Goal: Task Accomplishment & Management: Manage account settings

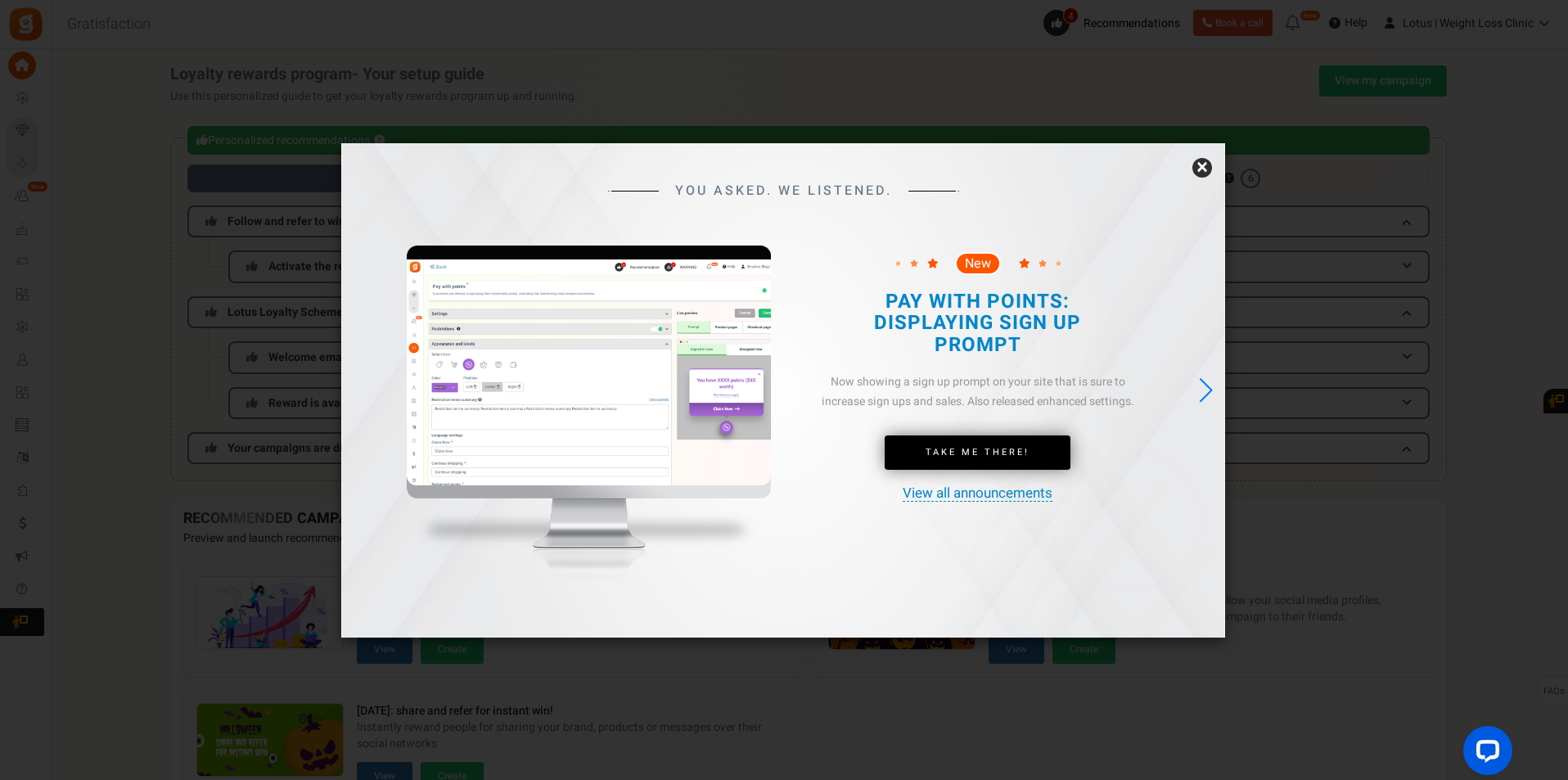
click at [1205, 171] on link "×" at bounding box center [1202, 168] width 20 height 20
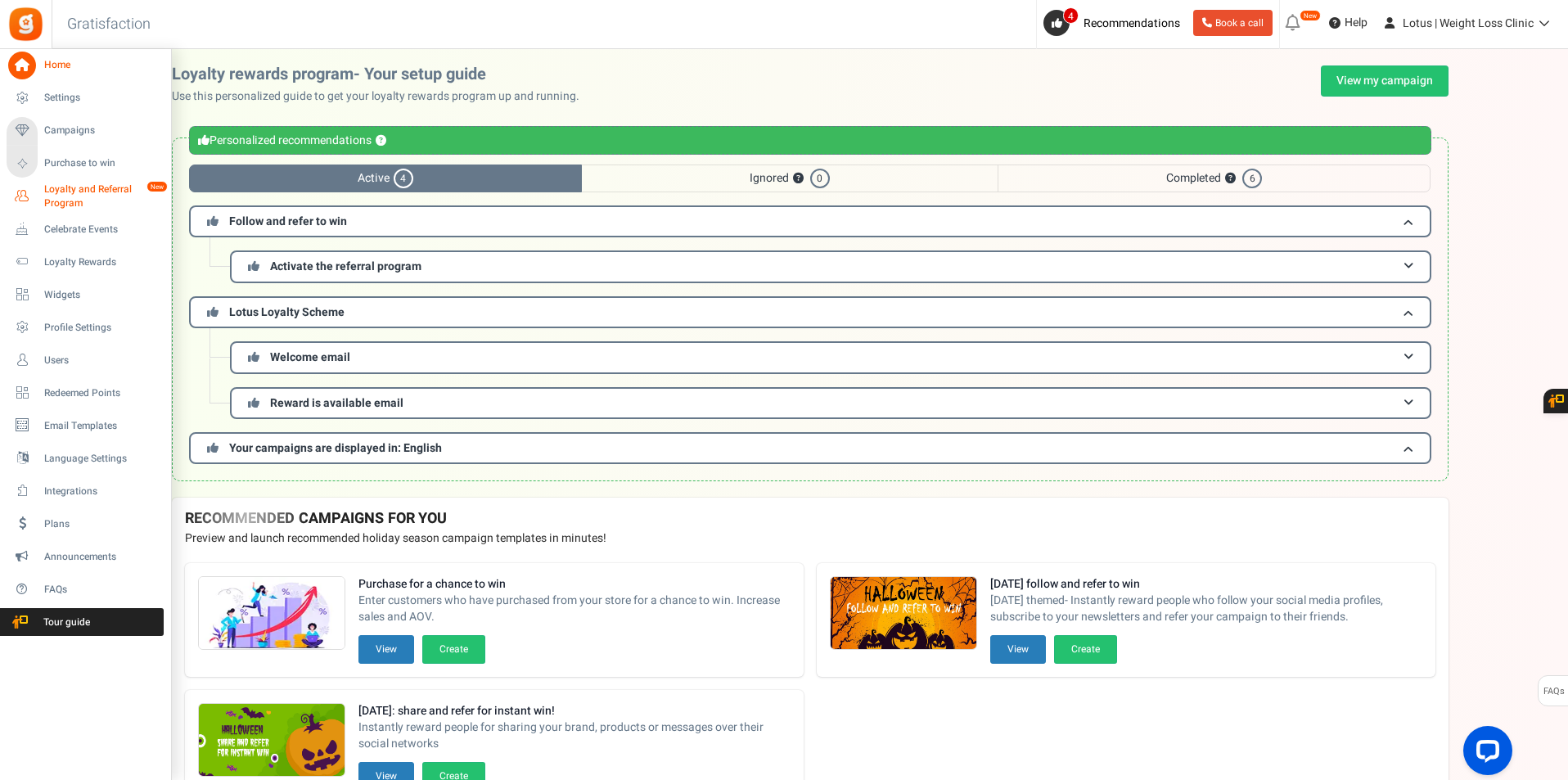
click at [82, 198] on span "Loyalty and Referral Program" at bounding box center [104, 197] width 119 height 28
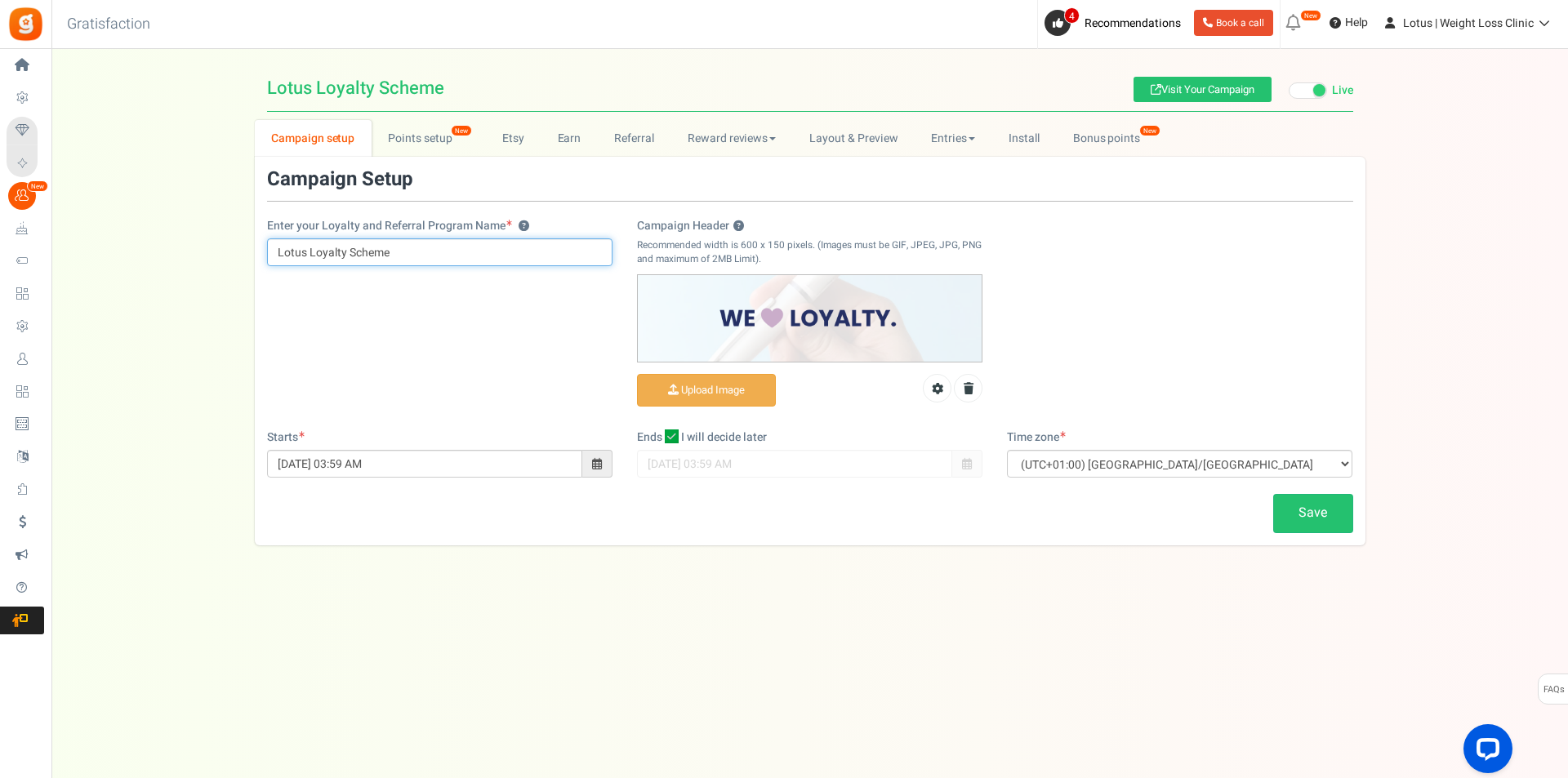
click at [388, 253] on input "Lotus Loyalty Scheme" at bounding box center [439, 252] width 346 height 28
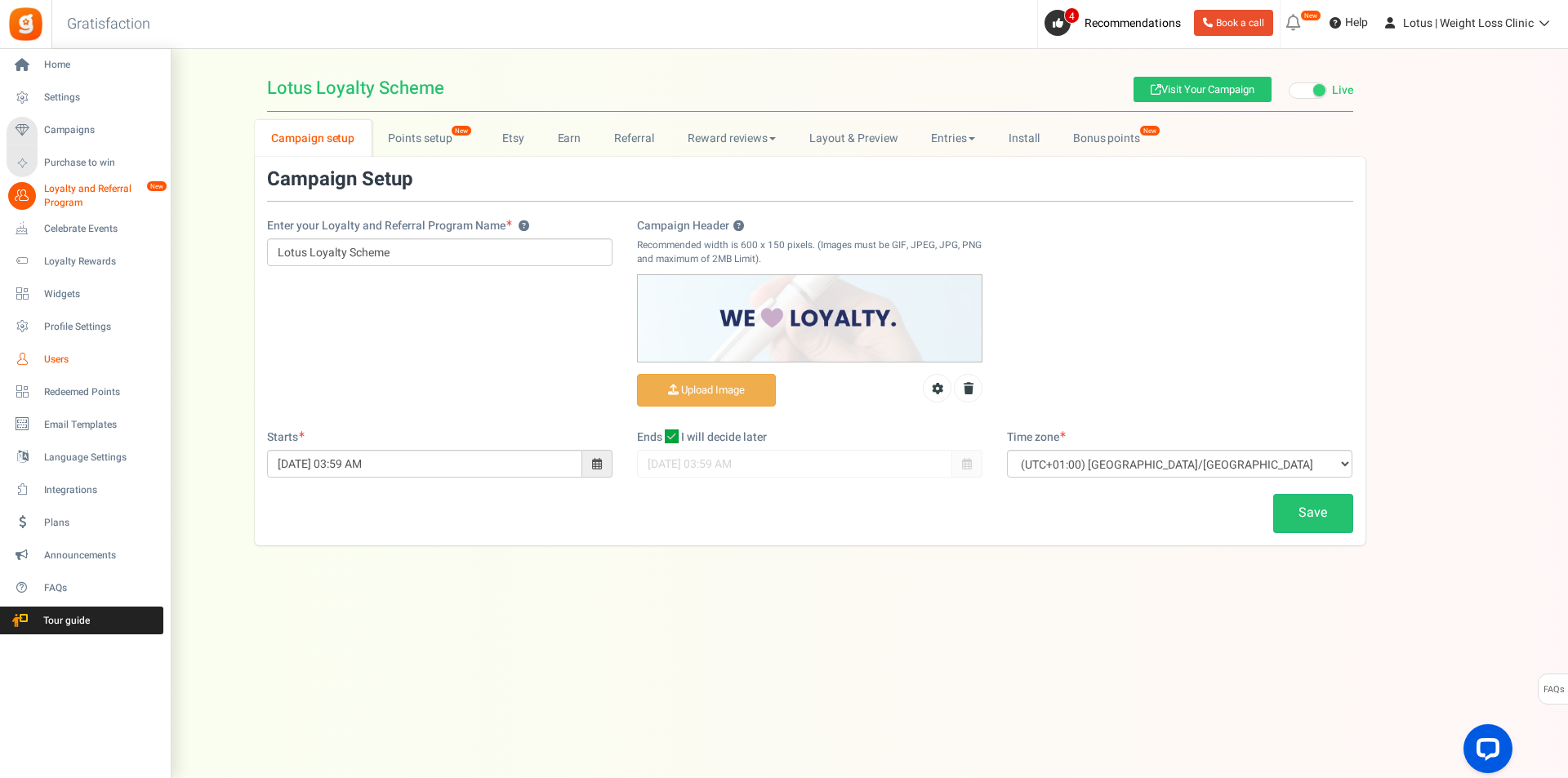
click at [56, 361] on span "Users" at bounding box center [101, 359] width 114 height 14
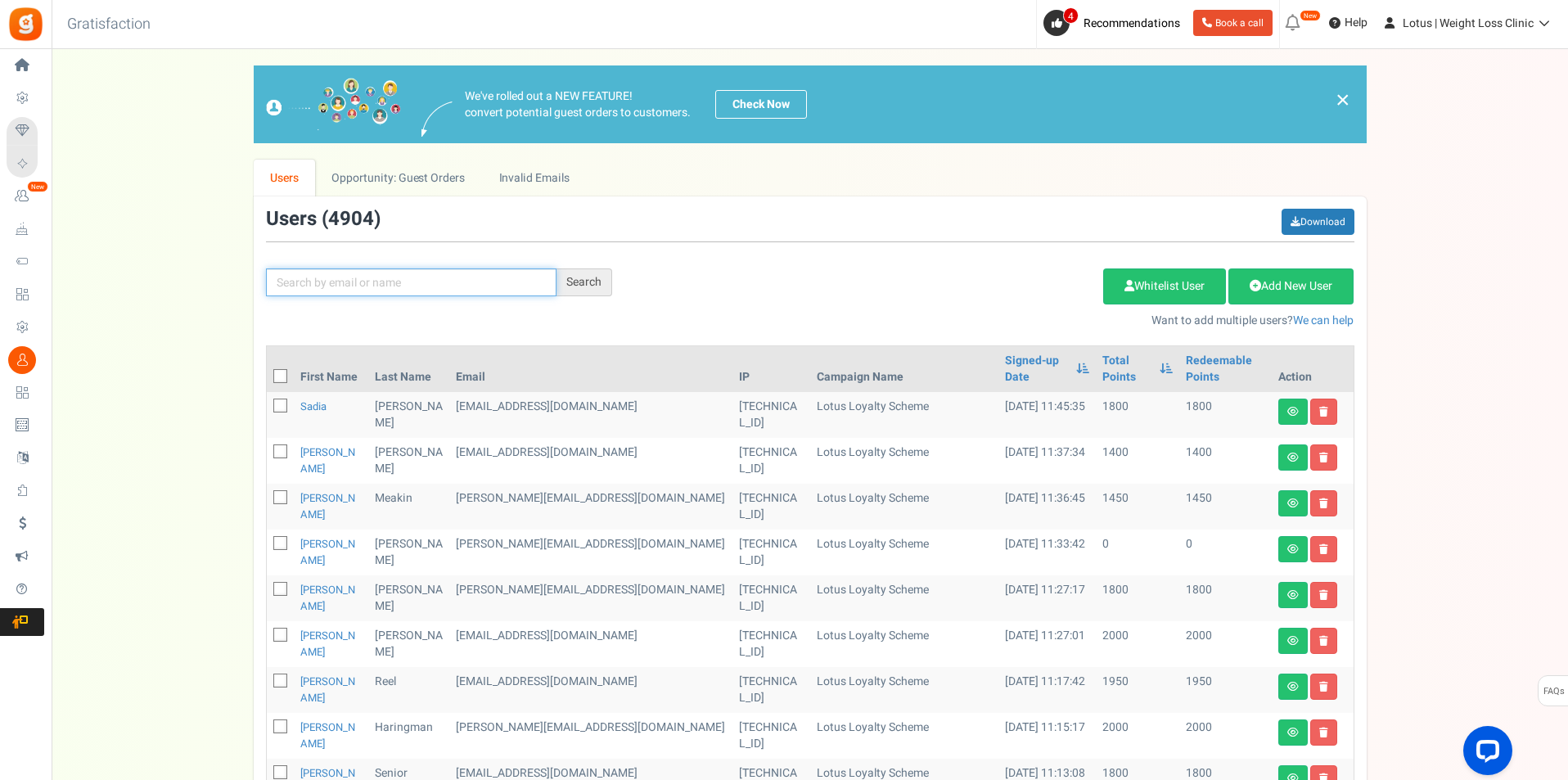
click at [489, 273] on input "text" at bounding box center [411, 282] width 290 height 28
paste input "[EMAIL_ADDRESS][DOMAIN_NAME]"
type input "[EMAIL_ADDRESS][DOMAIN_NAME]"
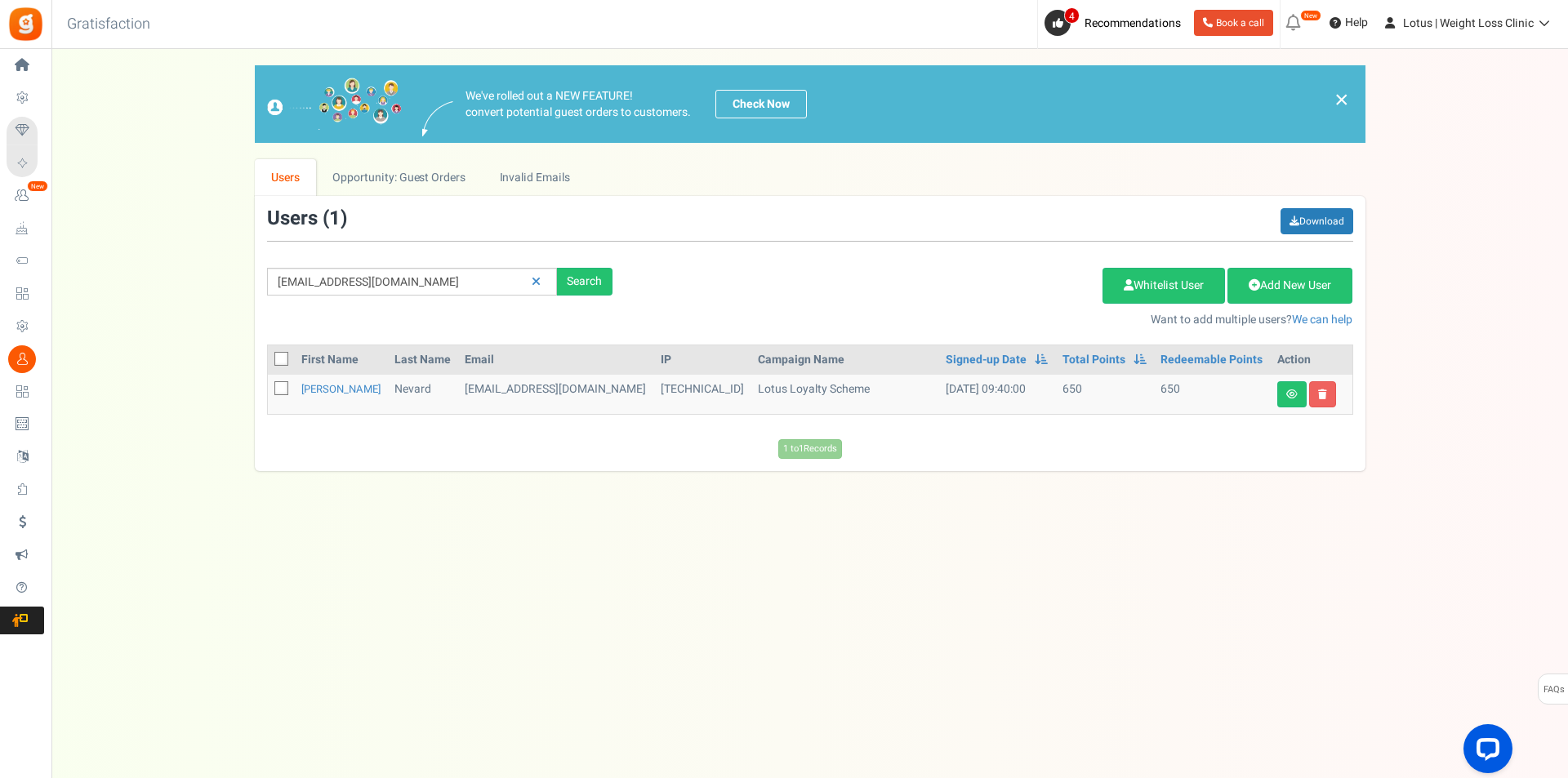
click at [495, 393] on td "[EMAIL_ADDRESS][DOMAIN_NAME]" at bounding box center [556, 395] width 196 height 39
click at [327, 386] on link "[PERSON_NAME]" at bounding box center [341, 389] width 79 height 16
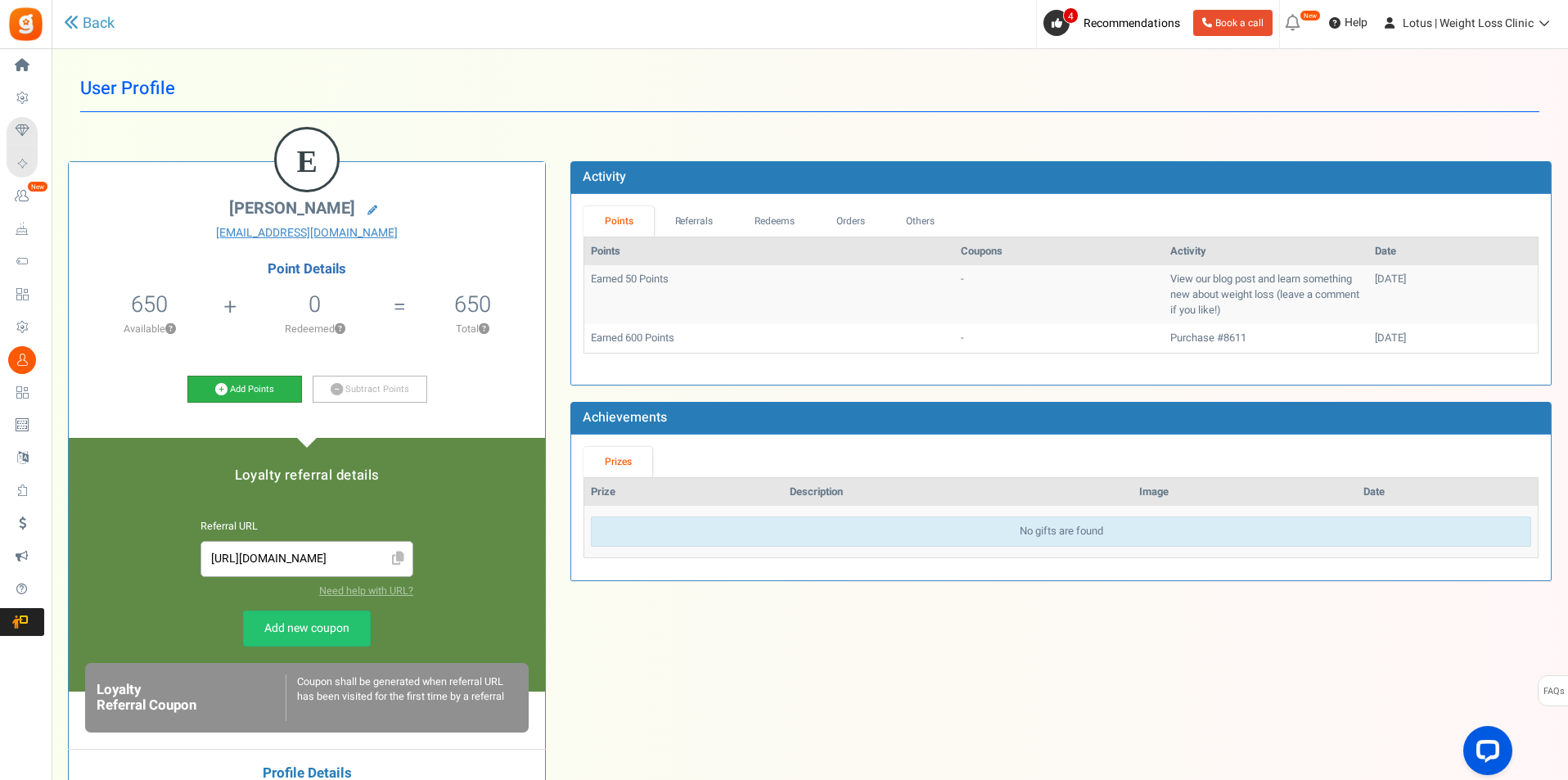
click at [224, 395] on icon at bounding box center [221, 389] width 12 height 12
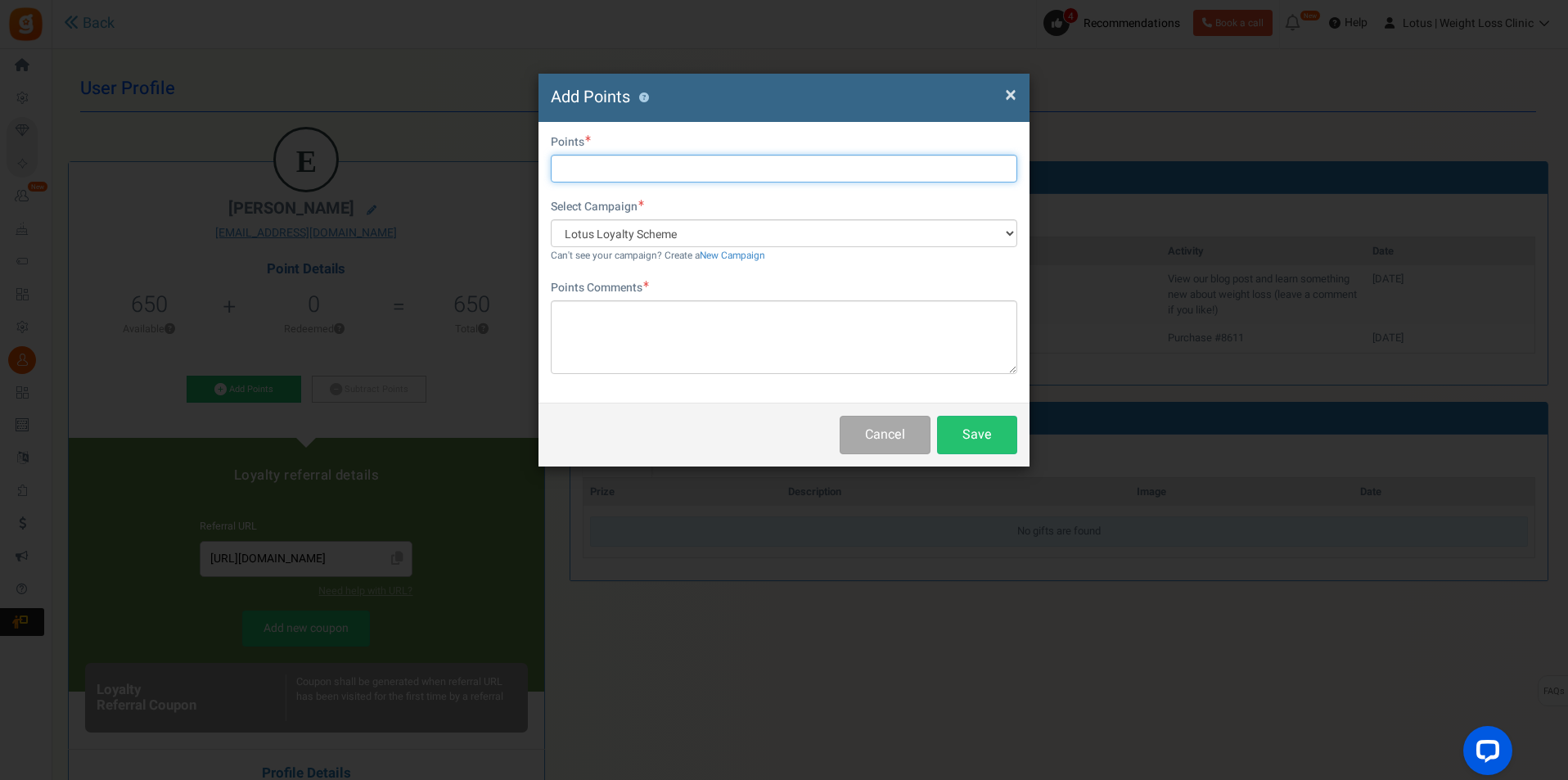
click at [644, 165] on input "text" at bounding box center [783, 169] width 466 height 28
type input "1000"
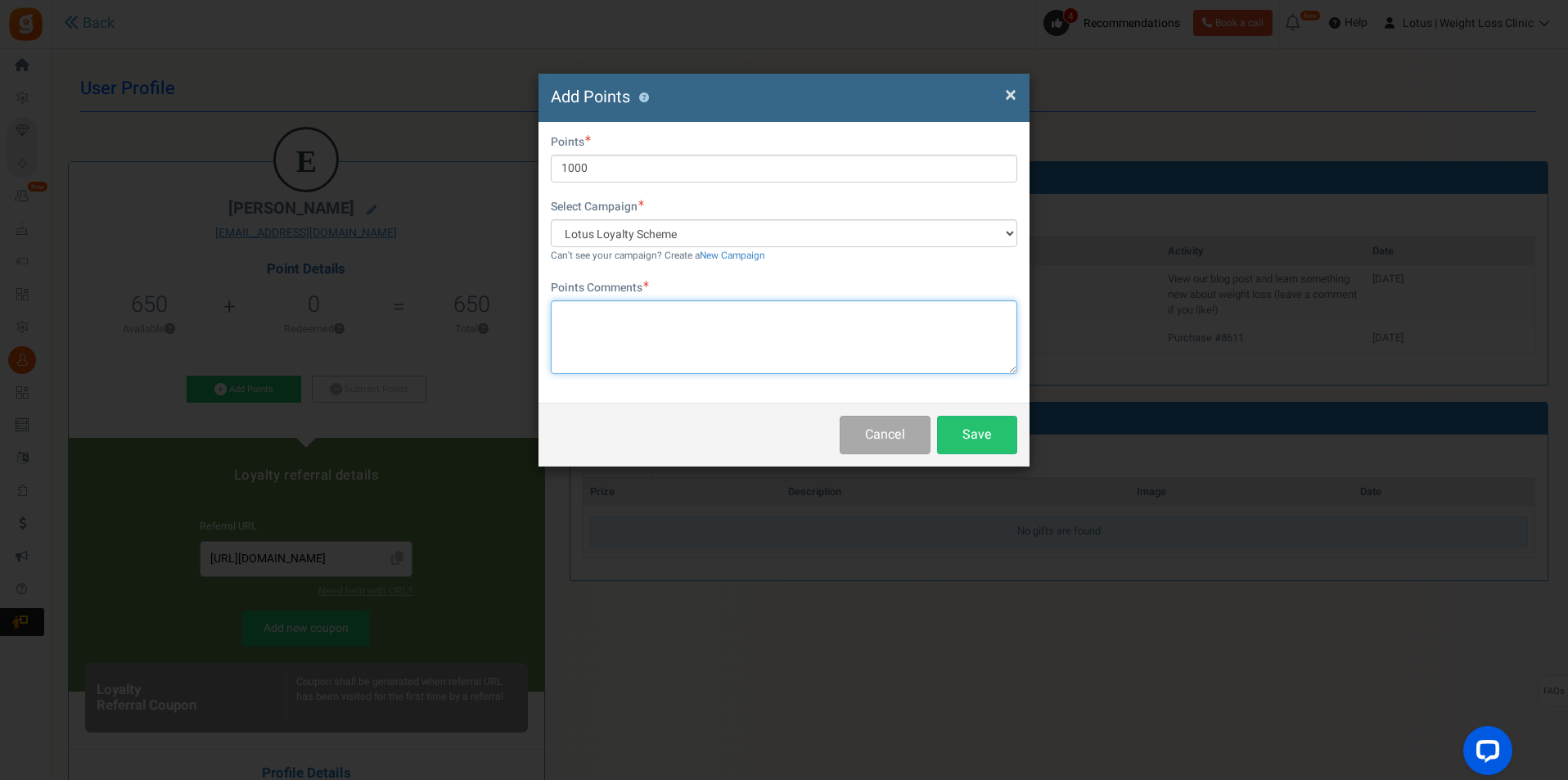
click at [582, 343] on textarea at bounding box center [783, 337] width 466 height 74
type textarea "£10 credit from [PERSON_NAME] as an apology"
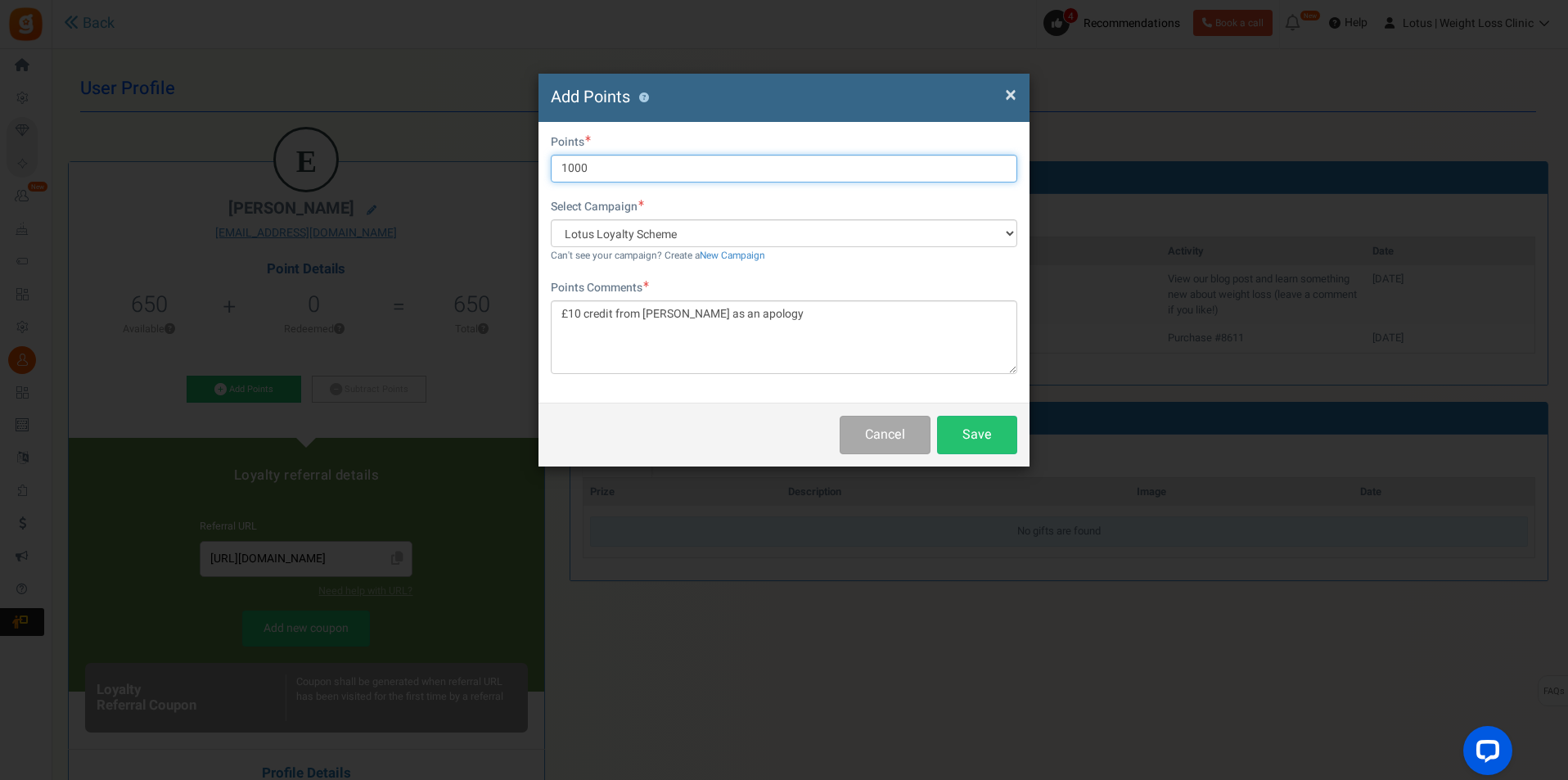
click at [569, 169] on input "1000" at bounding box center [783, 169] width 466 height 28
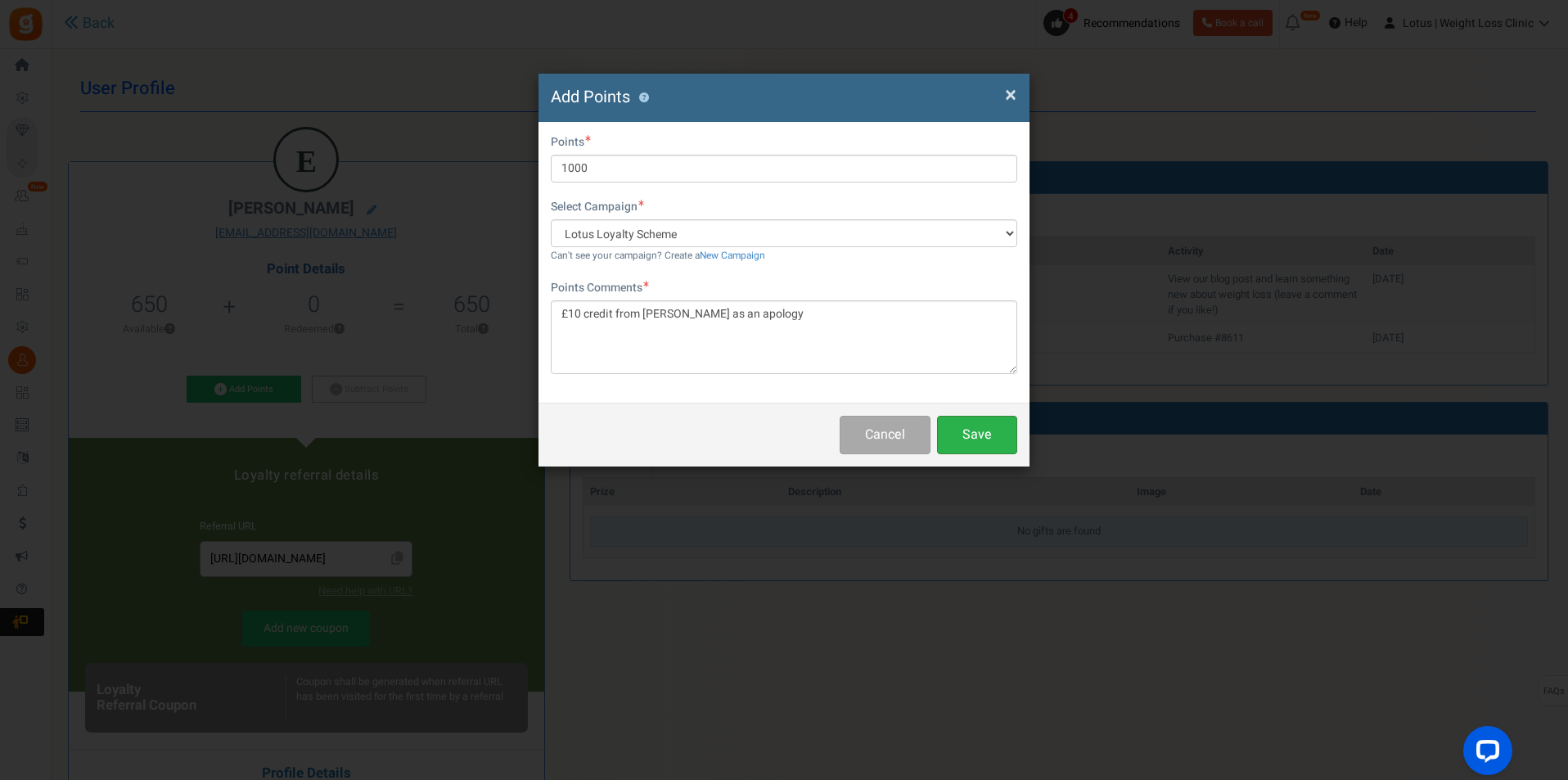
click at [972, 422] on button "Save" at bounding box center [977, 434] width 80 height 39
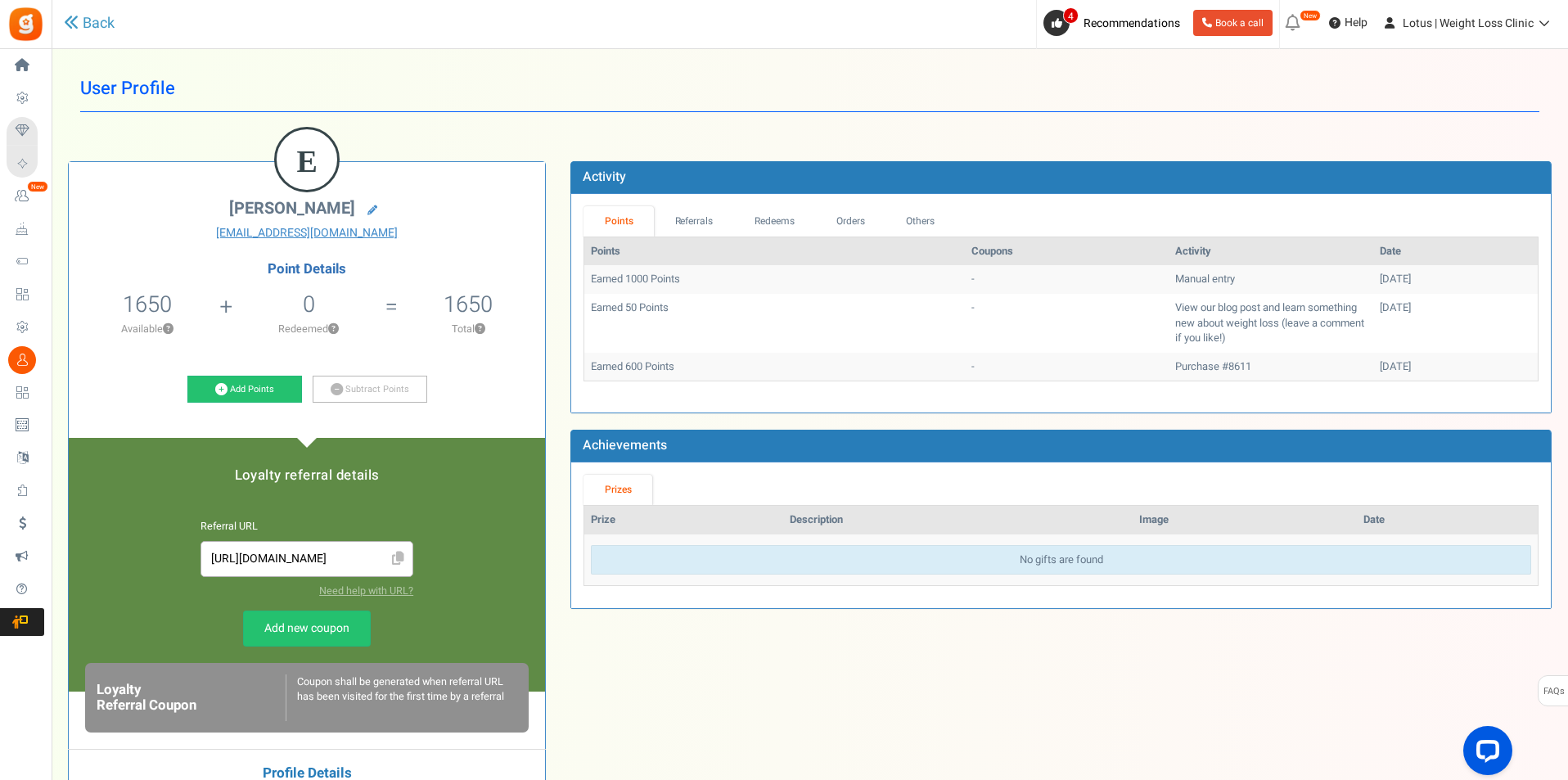
click at [759, 279] on td "Earned 1000 Points" at bounding box center [774, 279] width 381 height 29
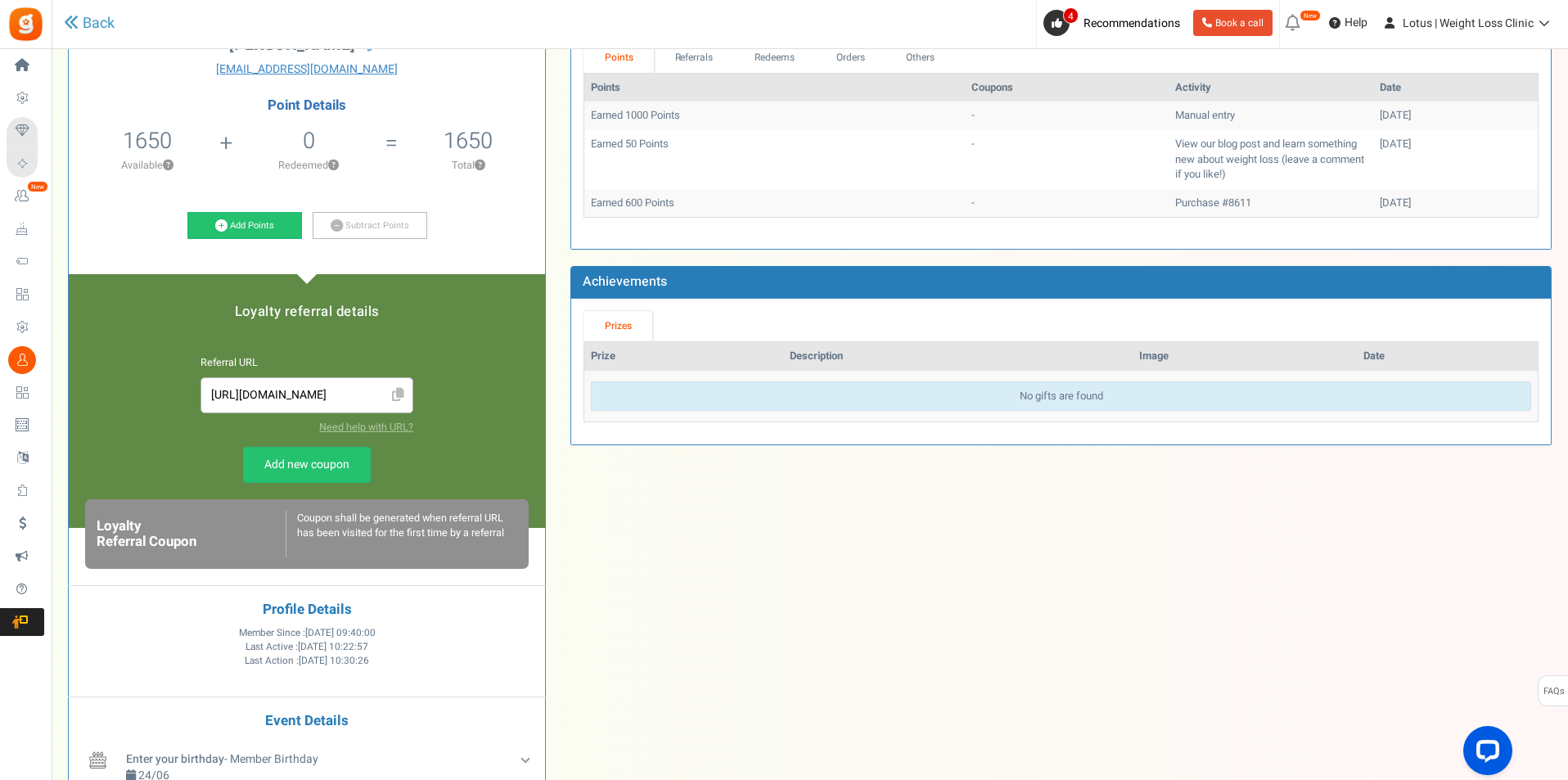
scroll to position [319, 0]
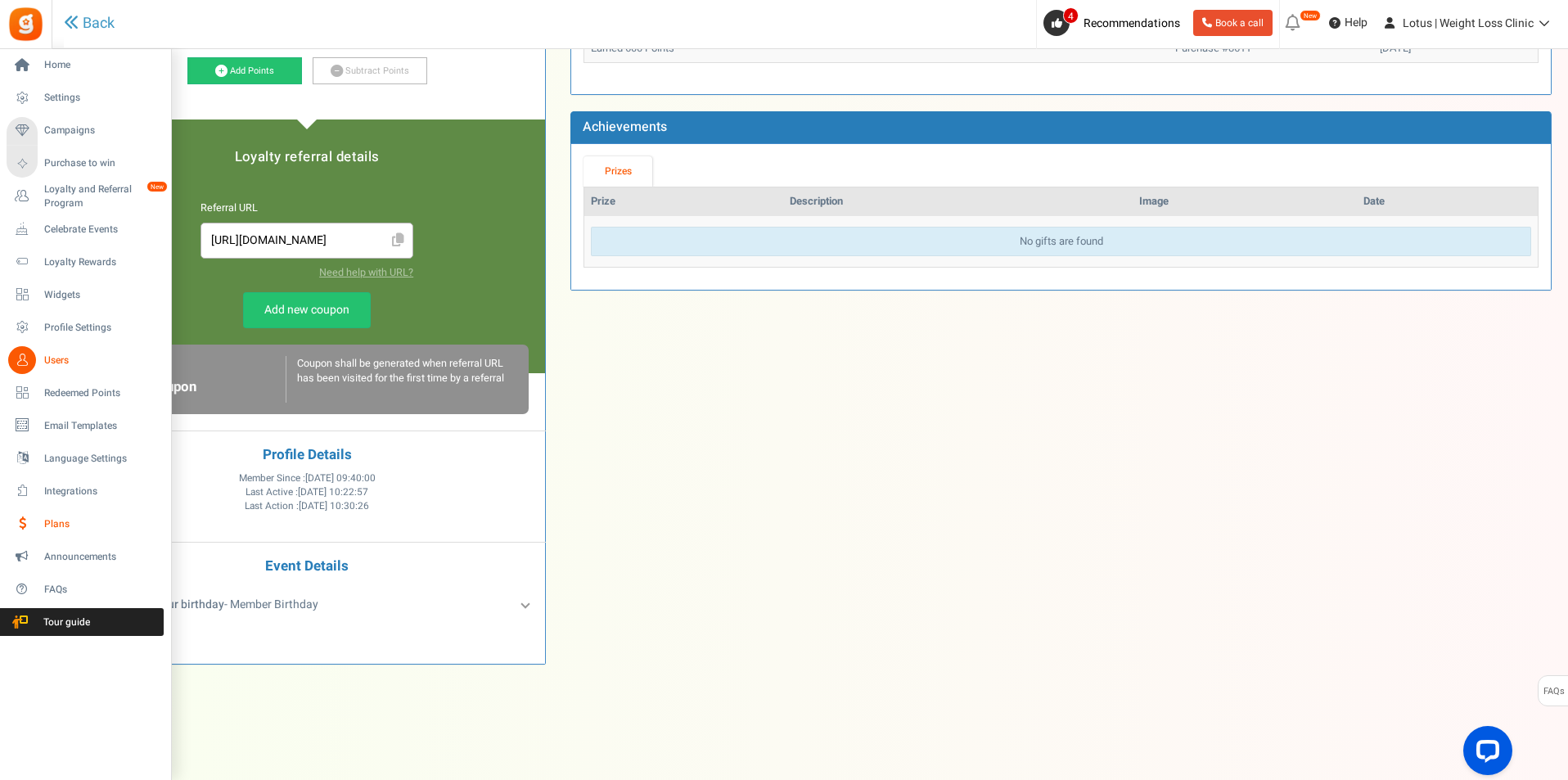
click at [66, 527] on span "Plans" at bounding box center [101, 524] width 114 height 14
